Goal: Communication & Community: Answer question/provide support

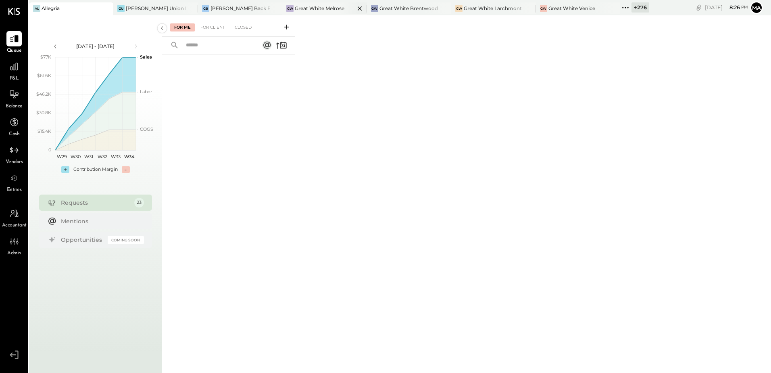
click at [339, 8] on div at bounding box center [353, 8] width 28 height 12
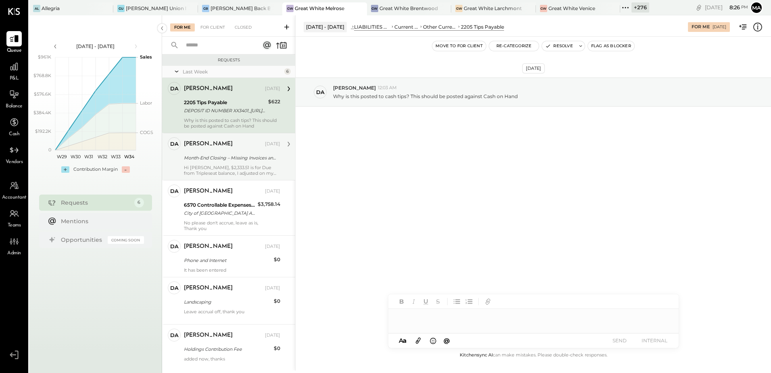
drag, startPoint x: 238, startPoint y: 156, endPoint x: 249, endPoint y: 157, distance: 10.6
click at [239, 155] on div "Month-End Closing – Missing Invoices and Review Points" at bounding box center [231, 158] width 94 height 8
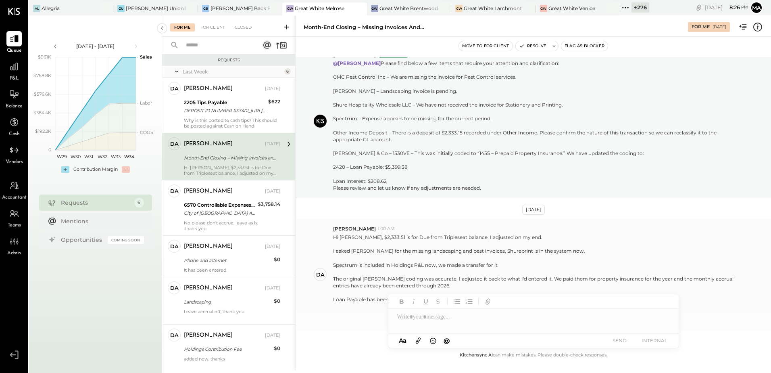
scroll to position [73, 0]
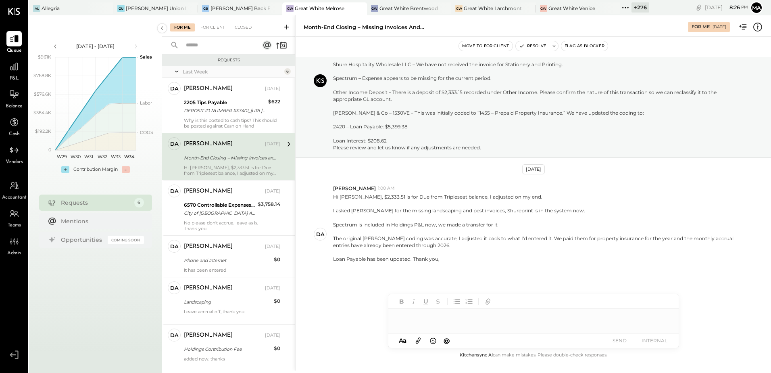
click at [475, 314] on div at bounding box center [533, 316] width 290 height 16
click at [404, 316] on div "**********" at bounding box center [533, 316] width 290 height 16
click at [408, 316] on div "**********" at bounding box center [533, 316] width 290 height 16
click at [496, 318] on div "**********" at bounding box center [533, 316] width 290 height 16
click at [616, 339] on button "SEND" at bounding box center [620, 340] width 32 height 11
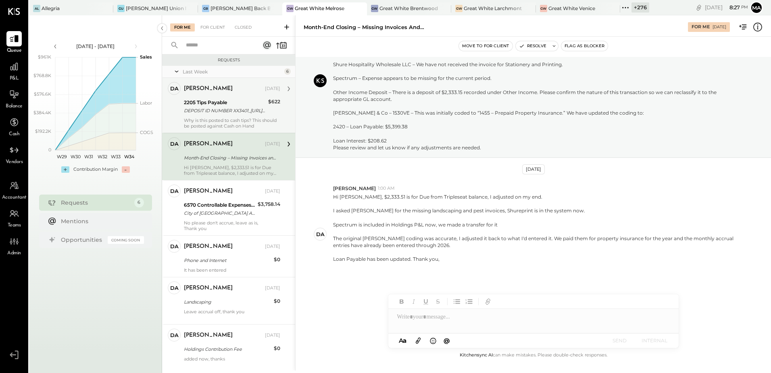
click at [246, 107] on div "DEPOSIT ID NUMBER XX3401_[URL][DOMAIN_NAME]" at bounding box center [225, 110] width 82 height 8
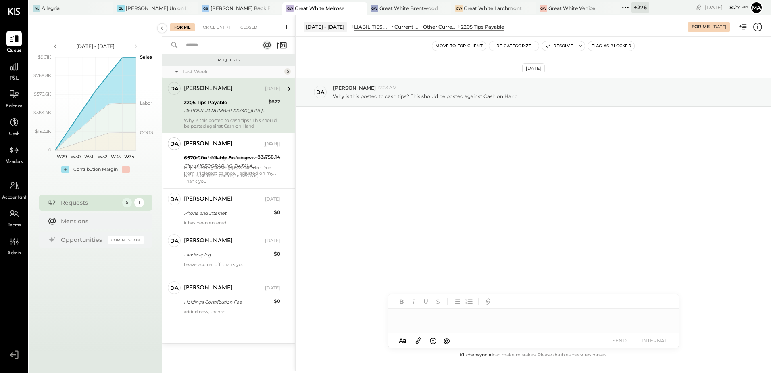
click at [473, 317] on div at bounding box center [533, 316] width 290 height 16
click at [233, 166] on div "City of [GEOGRAPHIC_DATA] Annual Business Licenses" at bounding box center [219, 166] width 71 height 8
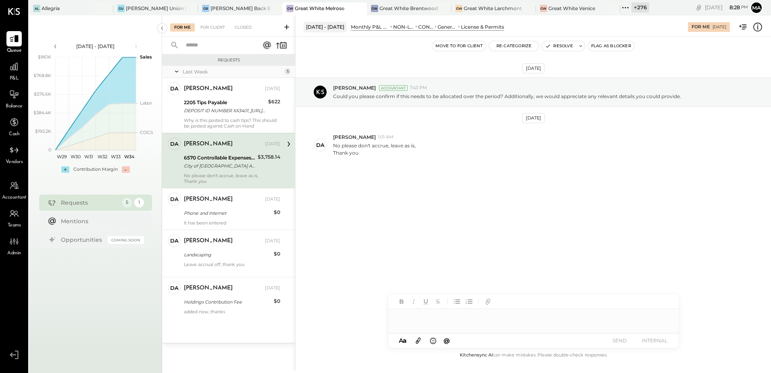
click at [428, 195] on div "[DATE] [PERSON_NAME] Accountant 7:43 PM Could you please confirm if this needs …" at bounding box center [533, 140] width 475 height 166
click at [443, 319] on div at bounding box center [533, 316] width 290 height 16
click at [620, 340] on button "SEND" at bounding box center [620, 340] width 32 height 11
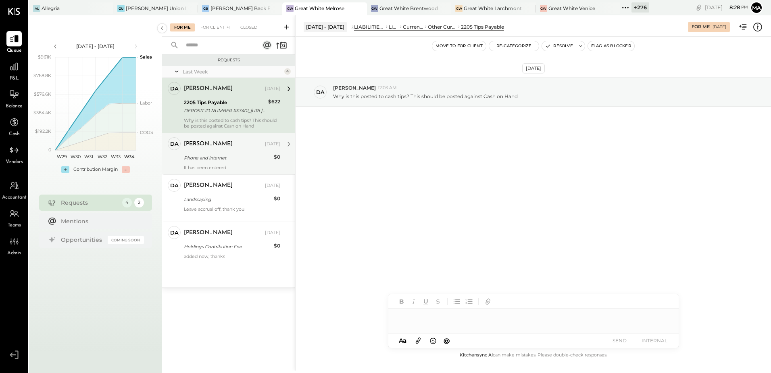
click at [222, 157] on div "Phone and Internet" at bounding box center [227, 158] width 87 height 8
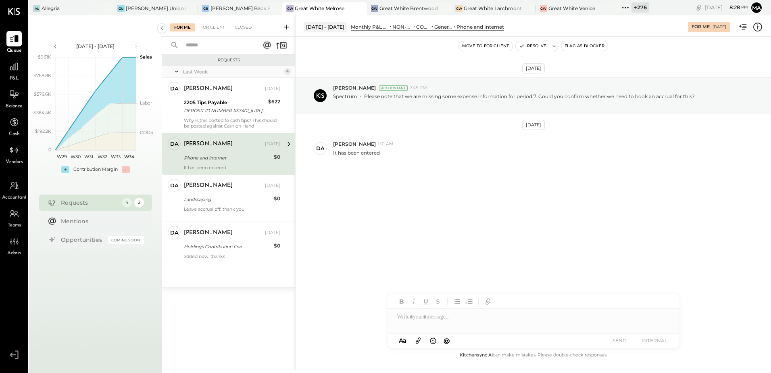
click at [435, 191] on div "[DATE] [PERSON_NAME] Accountant 7:45 PM Spectrum :- Please note that we are mis…" at bounding box center [533, 140] width 475 height 166
click at [493, 319] on div at bounding box center [533, 316] width 290 height 16
click at [623, 346] on div "A a @ Use Shift + Return to send the message SEND INTERNAL" at bounding box center [533, 340] width 290 height 15
click at [615, 341] on button "SEND" at bounding box center [620, 340] width 32 height 11
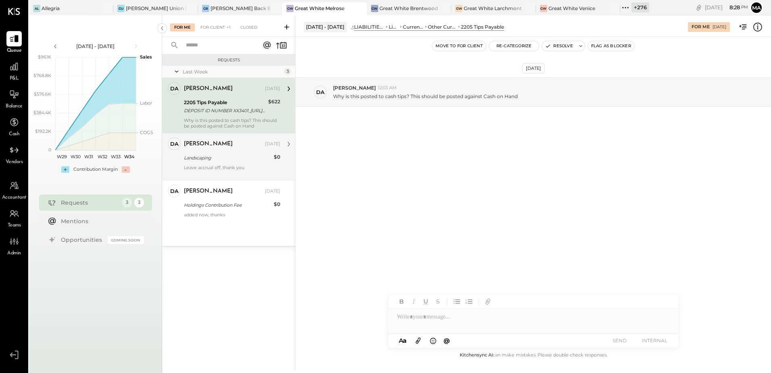
click at [226, 165] on div "Leave accrual off, thank you" at bounding box center [232, 169] width 96 height 11
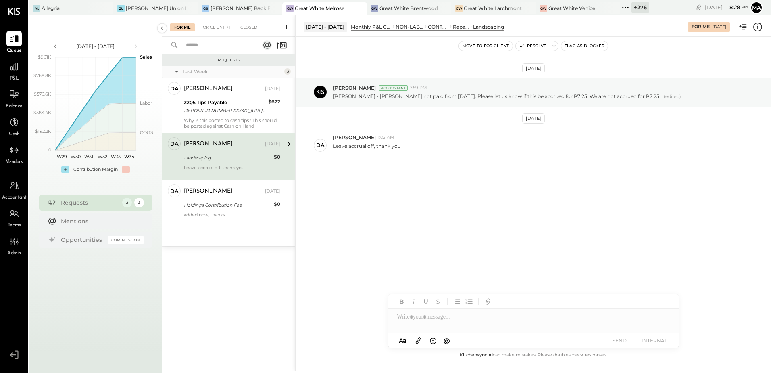
click at [448, 323] on div at bounding box center [533, 316] width 290 height 16
click at [621, 340] on button "SEND" at bounding box center [620, 340] width 32 height 11
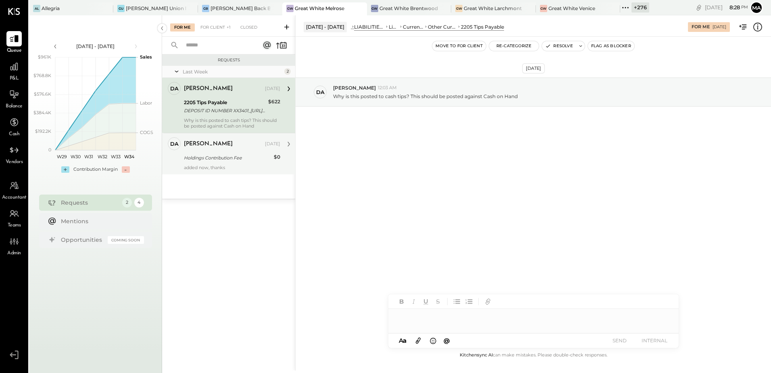
click at [228, 169] on div "added now, thanks" at bounding box center [232, 167] width 96 height 6
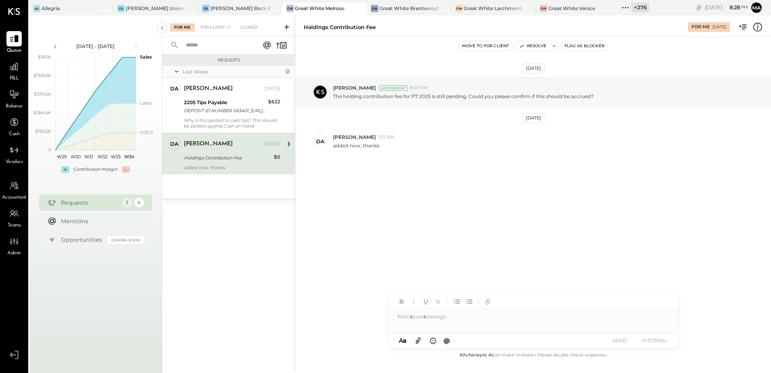
click at [429, 192] on div "[DATE] [PERSON_NAME] Accountant 8:00 PM The holding contribution fee for P7 202…" at bounding box center [533, 136] width 475 height 159
click at [436, 317] on div at bounding box center [533, 316] width 290 height 16
click at [623, 337] on button "SEND" at bounding box center [620, 340] width 32 height 11
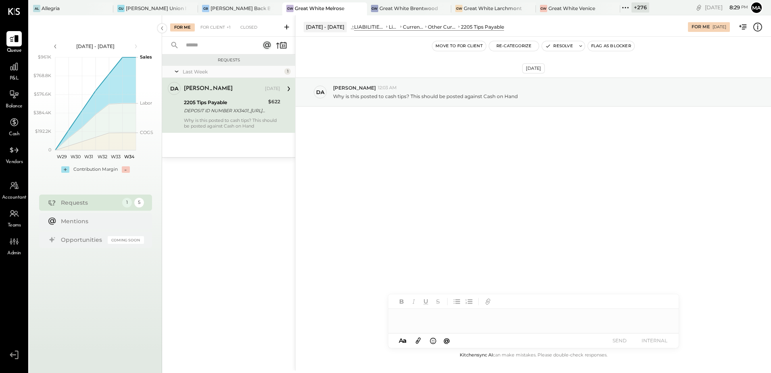
click at [408, 183] on div "[DATE] DA [PERSON_NAME] 12:03 AM Why is this posted to cash tips? This should b…" at bounding box center [533, 193] width 475 height 313
click at [475, 320] on div at bounding box center [533, 316] width 290 height 16
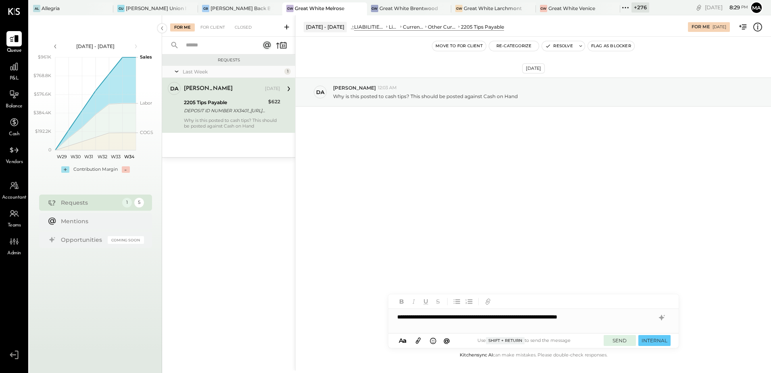
click at [614, 339] on button "SEND" at bounding box center [620, 340] width 32 height 11
